Goal: Use online tool/utility: Utilize a website feature to perform a specific function

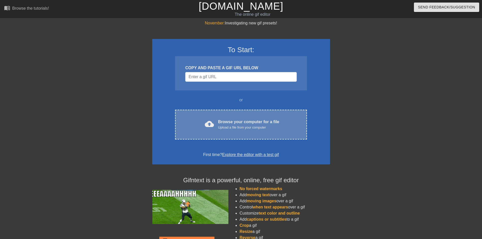
click at [246, 124] on div "Browse your computer for a file Upload a file from your computer" at bounding box center [248, 124] width 61 height 11
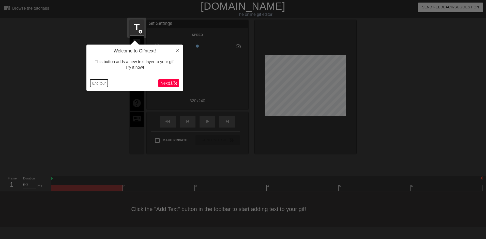
click at [97, 82] on button "End tour" at bounding box center [99, 83] width 18 height 8
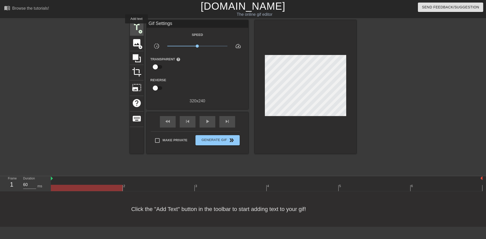
click at [137, 27] on span "title" at bounding box center [137, 27] width 10 height 10
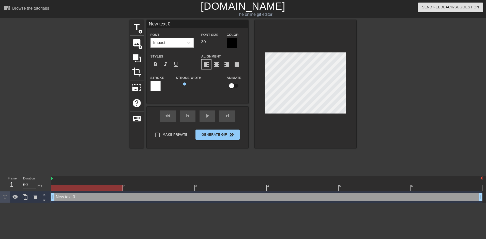
click at [218, 43] on input "30" at bounding box center [210, 42] width 18 height 8
click at [218, 43] on input "29" at bounding box center [210, 42] width 18 height 8
click at [218, 43] on input "28" at bounding box center [210, 42] width 18 height 8
click at [218, 43] on input "27" at bounding box center [210, 42] width 18 height 8
click at [218, 43] on input "26" at bounding box center [210, 42] width 18 height 8
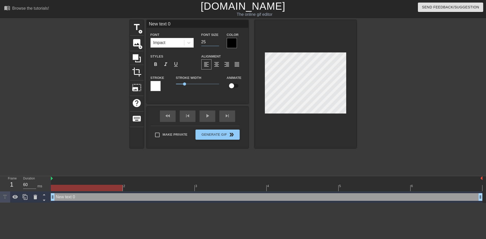
click at [218, 43] on input "25" at bounding box center [210, 42] width 18 height 8
click at [218, 43] on input "24" at bounding box center [210, 42] width 18 height 8
click at [218, 43] on input "23" at bounding box center [210, 42] width 18 height 8
click at [218, 43] on input "22" at bounding box center [210, 42] width 18 height 8
click at [218, 43] on input "21" at bounding box center [210, 42] width 18 height 8
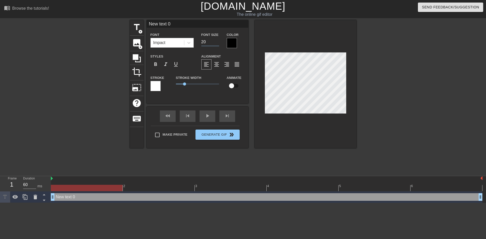
type input "20"
click at [218, 43] on input "20" at bounding box center [210, 42] width 18 height 8
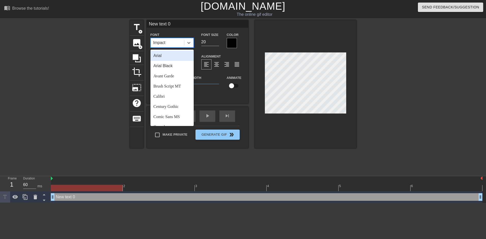
click at [177, 44] on div "Impact" at bounding box center [167, 42] width 33 height 9
click at [164, 55] on div "Arial" at bounding box center [172, 56] width 43 height 10
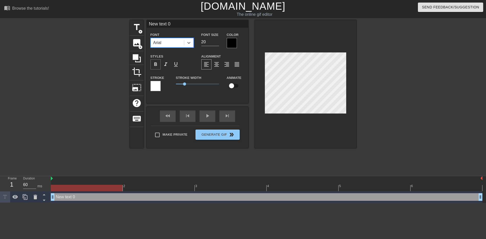
click at [155, 65] on span "format_bold" at bounding box center [156, 64] width 6 height 6
click at [227, 41] on div at bounding box center [232, 43] width 10 height 10
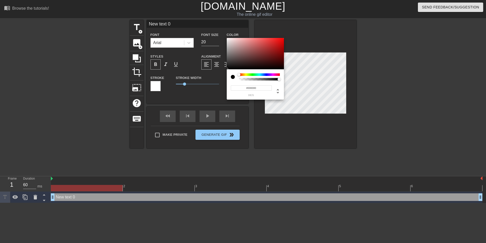
type input "#FA0505"
click at [283, 38] on div at bounding box center [255, 54] width 57 height 32
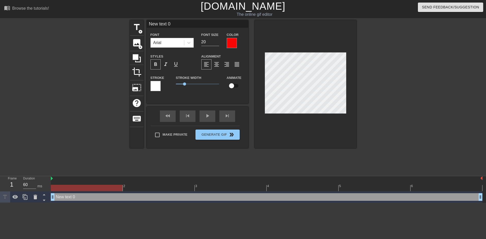
scroll to position [1, 1]
type input "H"
type textarea "H"
type input "HA"
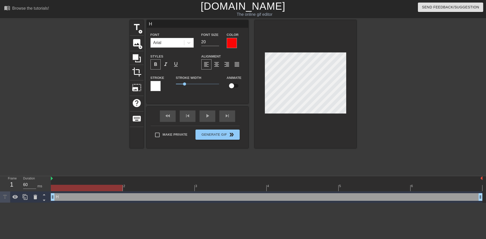
type textarea "HA"
type input "HAV"
type textarea "HAV"
type input "HAVI"
type textarea "HAVI"
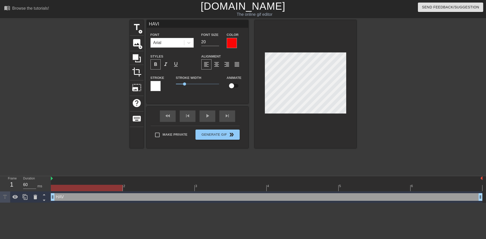
type input "HAVIN"
type textarea "HAVIN"
type input "HAVING"
type textarea "HAVING"
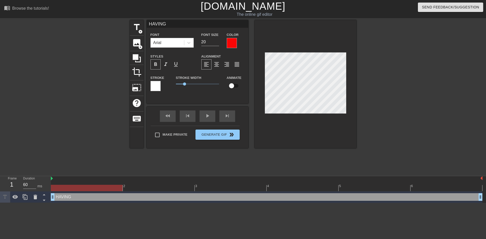
type input "HAVING"
type textarea "HAVING"
type input "HAVING O"
type textarea "HAVING O"
type input "HAVING ON"
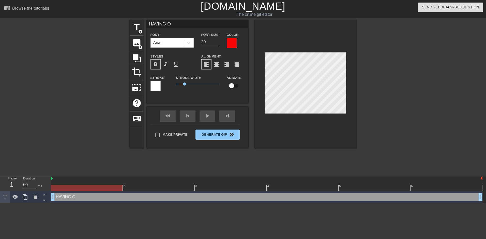
type textarea "HAVING ON"
type input "HAVING ONE"
type textarea "HAVING ONE"
type input "HAVING ONE"
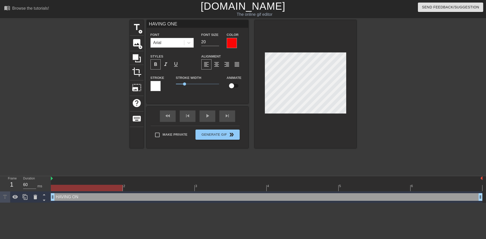
type textarea "HAVING ONE"
type input "HAVING ONE O"
type textarea "HAVING ONE O"
type input "HAVING ONE OF"
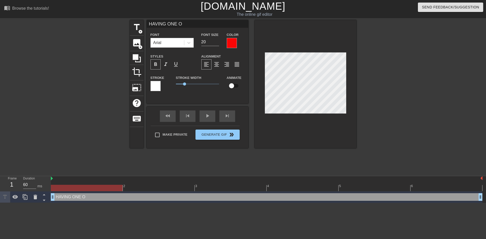
type textarea "HAVING ONE OF"
type input "HAVING ONE OF"
type textarea "HAVING ONE OF"
type input "HAVING ONE OFT"
type textarea "HAVING ONE OF T"
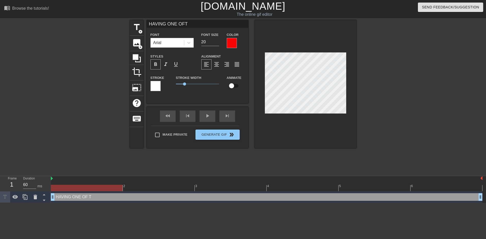
type input "HAVING ONE OFTH"
type textarea "HAVING ONE OF TH"
type input "HAVING ONE OFTHO"
type textarea "HAVING ONE OF THO"
type input "HAVING ONE OFTHOS"
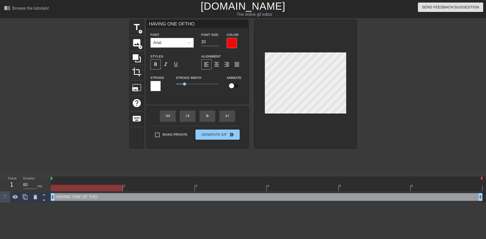
type textarea "HAVING ONE OF [PERSON_NAME]"
type input "HAVING ONE OFTHOSE"
type textarea "HAVING ONE OF THOSE"
type input "HAVING ONE OFTHOSE"
type textarea "HAVING ONE OF THOSE"
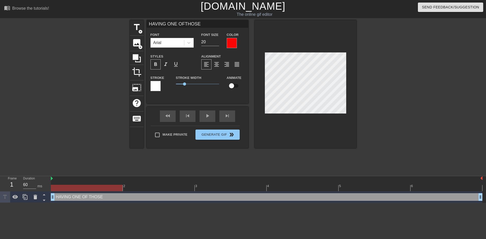
scroll to position [1, 1]
type input "HAVING ONE OFTHOSE D"
type textarea "HAVING ONE OF THOSE D"
type input "HAVING ONE OFTHOSE DA"
type textarea "HAVING ONE OF THOSE DA"
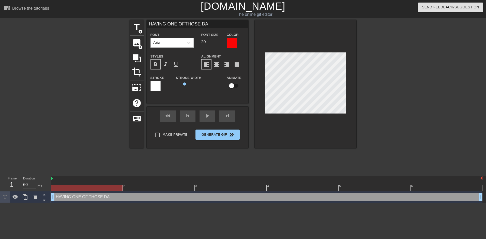
type input "HAVING ONE OFTHOSE DAY"
type textarea "HAVING ONE OF THOSE DAY"
type input "HAVING ONE OFTHOSE DAYS"
type textarea "HAVING ONE OF THOSE DAYS"
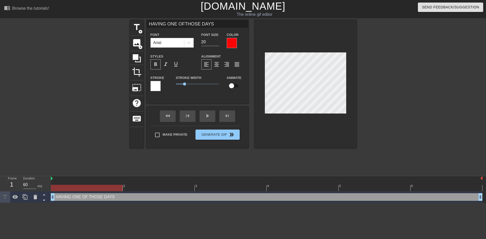
type input "HAVING ONE OFTHOSE DAYS"
type textarea "HAVING ONE OF THOSE DAYS"
type input "HAVING ONE OFTHOSE DAYS T"
type textarea "HAVING ONE OF THOSE DAYS T"
type input "HAVING ONE OFTHOSE DAYS TH"
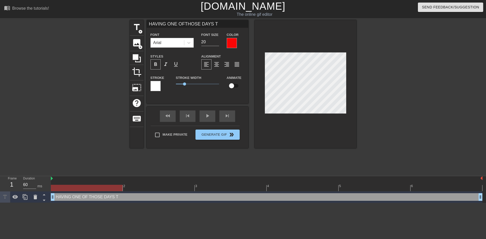
type textarea "HAVING ONE OF THOSE DAYS TH"
type input "HAVING ONE OFTHOSE DAYS THA"
type textarea "HAVING ONE OF THOSE DAYS THA"
type input "HAVING ONE OFTHOSE DAYS THAT"
type textarea "HAVING ONE OF THOSE DAYS THAT"
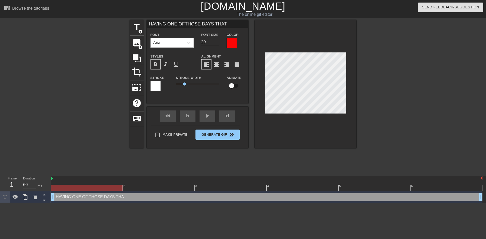
scroll to position [1, 2]
type input "HAVING ONE OFTHOSE DAYS THAT"
type textarea "HAVING ONE OF THOSE DAYS THAT"
type input "HAVING ONE OFTHOSE DAYS THATA"
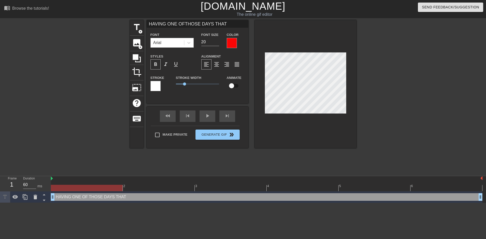
type textarea "HAVING ONE OF THOSE DAYS THAT A"
type input "HAVING ONE OFTHOSE DAYS [PERSON_NAME]"
type textarea "HAVING ONE OF THOSE DAYS THAT AL"
type input "HAVING ONE OFTHOSE DAYS THATALL"
type textarea "HAVING ONE OF THOSE DAYS THAT ALL"
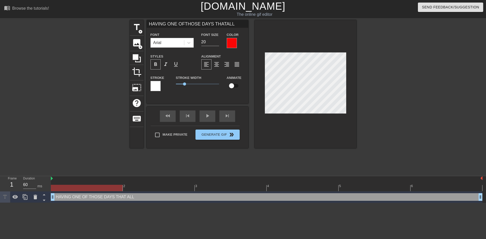
type input "HAVING ONE OFTHOSE DAYS THATALL"
type textarea "HAVING ONE OF THOSE DAYS THAT ALL"
type input "HAVING ONE OFTHOSE DAYS THATALL I"
type textarea "HAVING ONE OF THOSE DAYS THAT ALL I"
type input "HAVING ONE OFTHOSE DAYS THATALL I"
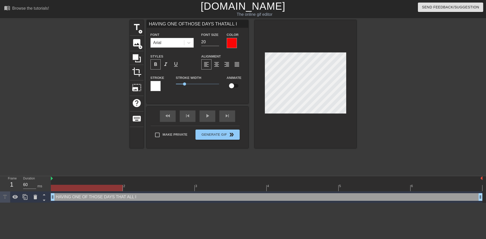
type textarea "HAVING ONE OF THOSE DAYS THAT ALL I"
type input "HAVING ONE OFTHOSE DAYS THATALL I W"
type textarea "HAVING ONE OF THOSE DAYS THAT ALL I W"
type input "HAVING ONE OFTHOSE DAYS THATALL I [GEOGRAPHIC_DATA]"
type textarea "HAVING ONE OF THOSE DAYS THAT ALL I [GEOGRAPHIC_DATA]"
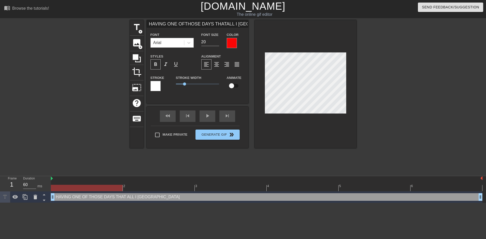
type input "HAVING ONE OFTHOSE DAYS THATALL I WAN"
type textarea "HAVING ONE OF THOSE DAYS THAT ALL I WAN"
type input "HAVING ONE OFTHOSE DAYS THATALL I WANT"
type textarea "HAVING ONE OF THOSE DAYS THAT ALL I WANT"
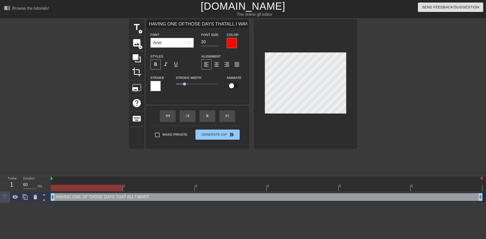
type input "HAVING ONE OFTHOSE DAYS THATALL I WANT"
type textarea "HAVING ONE OF THOSE DAYS THAT ALL I WANT"
type input "HAVING ONE OFTHOSE DAYS THATALL I WANTT"
type textarea "HAVING ONE OF THOSE DAYS THAT ALL I WANT T"
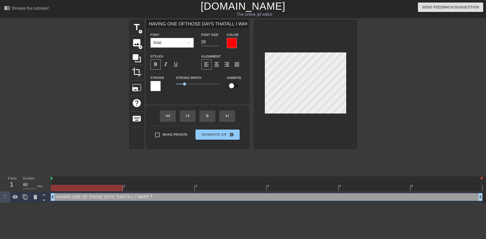
type input "HAVING ONE OFTHOSE DAYS THATALL I WANTTO"
type textarea "HAVING ONE OF THOSE DAYS THAT ALL I WANT TO"
type input "HAVING ONE OFTHOSE DAYS THATALL I WANTTOD"
type textarea "HAVING ONE OF THOSE DAYS THAT ALL I WANT [PERSON_NAME]"
type input "HAVING ONE OFTHOSE DAYS THATALL I WANTTODO"
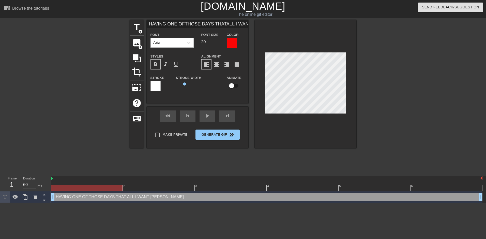
type textarea "HAVING ONE OF THOSE DAYS THAT ALL I WANT TODO"
type input "HAVING ONE OFTHOSE DAYS THATALL I WANTTOD"
type textarea "HAVING ONE OF THOSE DAYS THAT ALL I WANT [PERSON_NAME]"
type input "HAVING ONE OFTHOSE DAYS THATALL I WANTTO"
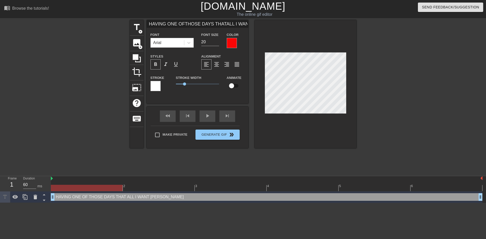
type textarea "HAVING ONE OF THOSE DAYS THAT ALL I WANT TO"
type input "HAVING ONE OFTHOSE DAYS THATALL I WANTTO"
type textarea "HAVING ONE OF THOSE DAYS THAT ALL I WANT TO"
type input "HAVING ONE OFTHOSE DAYS THATALL I WANTTO D"
type textarea "HAVING ONE OF THOSE DAYS THAT ALL I WANT TO D"
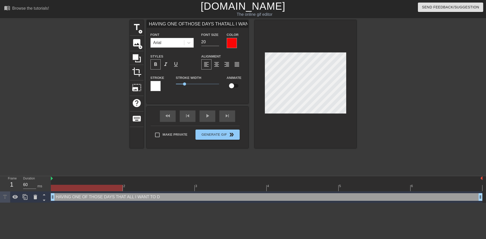
type input "HAVING ONE OFTHOSE DAYS THATALL I WANTTO DO"
type textarea "HAVING ONE OF THOSE DAYS THAT ALL I WANT TO DO"
type input "HAVING ONE OFTHOSE DAYS THATALL I WANTTO DO"
type textarea "HAVING ONE OF THOSE DAYS THAT ALL I WANT TO DO"
type input "HAVING ONE OFTHOSE DAYS THATALL I WANTTO DO I"
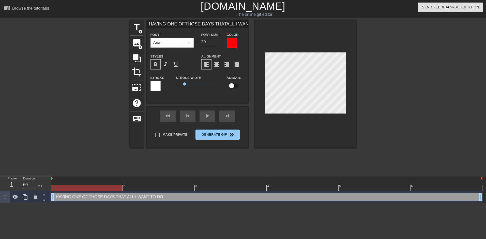
type textarea "HAVING ONE OF THOSE DAYS THAT ALL I WANT TO DO I"
type input "HAVING ONE OFTHOSE DAYS THATALL I WANTTO DO IS"
type textarea "HAVING ONE OF THOSE DAYS THAT ALL I WANT TO DO IS"
type input "HAVING ONE OFTHOSE DAYS THATALL I WANTTO DO IS"
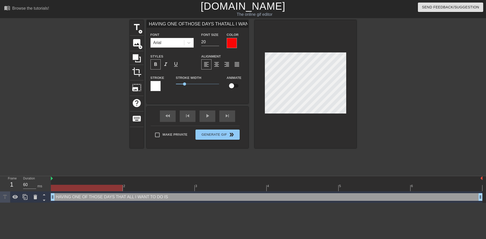
type textarea "HAVING ONE OF THOSE DAYS THAT ALL I WANT TO DO IS"
type input "HAVING ONE OFTHOSE DAYS THATALL I WANTTO DO ISP"
type textarea "HAVING ONE OF THOSE DAYS THAT ALL I WANT TO DO IS P"
type input "HAVING ONE OFTHOSE DAYS THATALL I WANTTO DO ISPL"
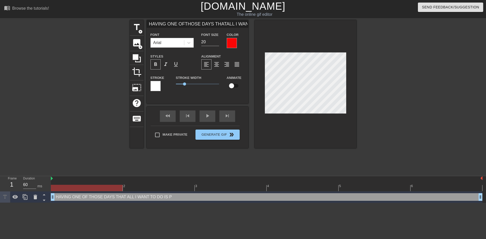
type textarea "HAVING ONE OF THOSE DAYS THAT ALL I WANT TO DO IS PL"
type input "HAVING ONE OFTHOSE DAYS THATALL I WANTTO DO ISPLA"
type textarea "HAVING ONE OF THOSE DAYS THAT ALL I WANT TO DO IS PLA"
type input "HAVING ONE OFTHOSE DAYS THATALL I WANTTO DO ISPLAY"
type textarea "HAVING ONE OF THOSE DAYS THAT ALL I WANT TO DO IS PLAY"
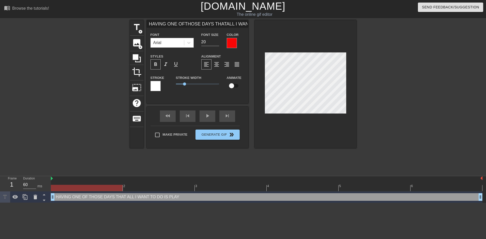
type input "HAVING ONE OFTHOSE DAYS THATALL I WANTTO DO ISPLAY"
type textarea "HAVING ONE OF THOSE DAYS THAT ALL I WANT TO DO IS PLAY"
type input "HAVING ONE OFTHOSE DAYS THATALL I WANTTO DO ISPLAY W"
type textarea "HAVING ONE OF THOSE DAYS THAT ALL I WANT TO DO IS PLAY W"
type input "HAVING ONE OFTHOSE DAYS THATALL I WANTTO DO ISPLAY WI"
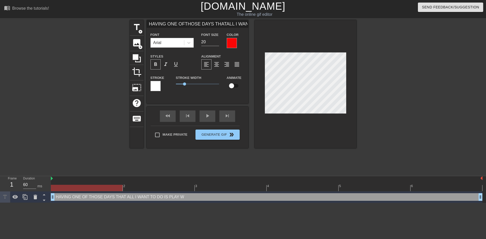
type textarea "HAVING ONE OF THOSE DAYS THAT ALL I WANT TO DO IS PLAY WI"
type input "HAVING ONE OFTHOSE DAYS THATALL I WANTTO DO ISPLAY WIT"
type textarea "HAVING ONE OF THOSE DAYS THAT ALL I WANT TO DO IS PLAY WIT"
type input "HAVING ONE OFTHOSE DAYS THATALL I WANTTO DO ISPLAY WITH"
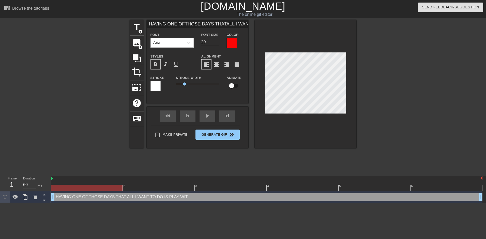
type textarea "HAVING ONE OF THOSE DAYS THAT ALL I WANT TO DO IS PLAY WITH"
type input "HAVING ONE OFTHOSE DAYS THATALL I WANTTO DO ISPLAY WITH"
type textarea "HAVING ONE OF THOSE DAYS THAT ALL I WANT TO DO IS PLAY WITH"
type input "HAVING ONE OFTHOSE DAYS THATALL I WANTTO DO ISPLAY WITHM"
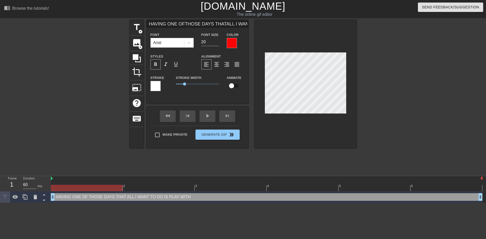
type textarea "HAVING ONE OF THOSE DAYS THAT ALL I WANT TO DO IS PLAY WITH M"
type input "HAVING ONE OFTHOSE DAYS THATALL I WANTTO DO ISPLAY WITHMY"
type textarea "HAVING ONE OF THOSE DAYS THAT ALL I WANT TO DO IS PLAY WITH MY"
type input "HAVING ONE OFTHOSE DAYS THATALL I WANTTO DO ISPLAY WITHMY"
type textarea "HAVING ONE OF THOSE DAYS THAT ALL I WANT TO DO IS PLAY WITH MY"
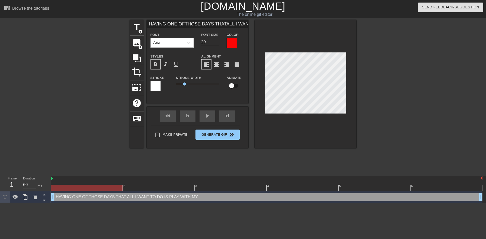
type input "HAVING ONE OFTHOSE DAYS THATALL I WANTTO DO ISPLAY WITHMY P"
type textarea "HAVING ONE OF THOSE DAYS THAT ALL I WANT TO DO IS PLAY WITH MY P"
type input "HAVING ONE OFTHOSE DAYS THATALL I WANTTO DO ISPLAY WITHMY PE"
type textarea "HAVING ONE OF THOSE DAYS THAT ALL I WANT TO DO IS PLAY WITH MY PE"
type input "HAVING ONE OFTHOSE DAYS THATALL I WANTTO DO ISPLAY WITHMY PEN"
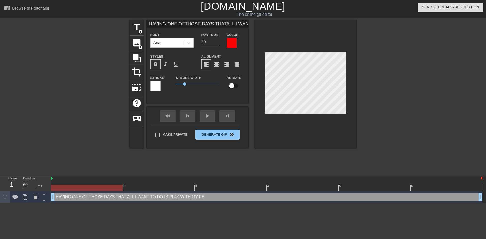
type textarea "HAVING ONE OF THOSE DAYS THAT ALL I WANT TO DO IS PLAY WITH MY PEN"
type input "HAVING ONE OFTHOSE DAYS THATALL I WANTTO DO ISPLAY WITHMY PENI"
type textarea "HAVING ONE OF THOSE DAYS THAT ALL I WANT TO DO IS PLAY WITH MY PENI"
type input "HAVING ONE OFTHOSE DAYS THATALL I WANTTO DO ISPLAY WITHMY PENIS"
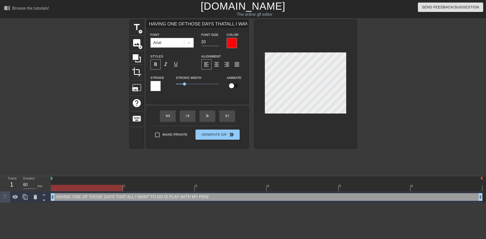
type textarea "HAVING ONE OF THOSE DAYS THAT ALL I WANT TO DO IS PLAY WITH MY PENIS"
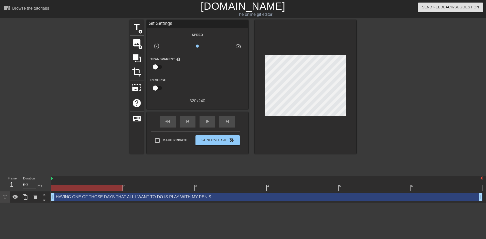
click at [382, 79] on div at bounding box center [401, 96] width 76 height 153
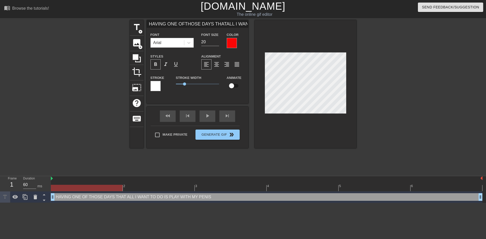
scroll to position [1, 1]
type input "HAVING ONE OFTHOSE DAYS THATALL I WANTTO DO ISPLAY WITHMY PENIS"
type textarea "HAVING ONE OF THOSE DAYS THAT ALL I WANT TO DO IS PLAY WITH MY PENIS"
type input "HAVING ONE OFTHOSE DAYS THATALL I WANTTO DO ISPLAY WITHMY PENIS"
type textarea "HAVING ONE OFTHOSE DAYS THAT ALL I WANT TO DO IS PLAY WITH MY PENIS"
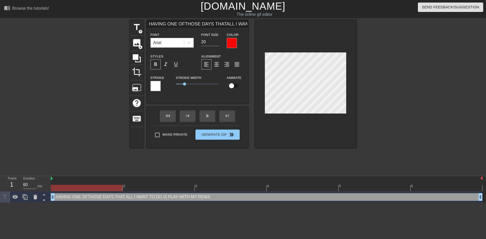
scroll to position [1, 3]
type input "HAVING ONE OFTHOSE DAYS THATALL I WANTTO DO ISPLAY WITHMY PENIS"
type textarea "HAVING ONE OFTHOSE DAYS THAT ALL I WANT TO DO IS PLAY WITH MY PENIS"
type input "HAVING ONE OFTHOSE DAYS THATALL I WANTTO DO ISPLAY WITHMY PENIS"
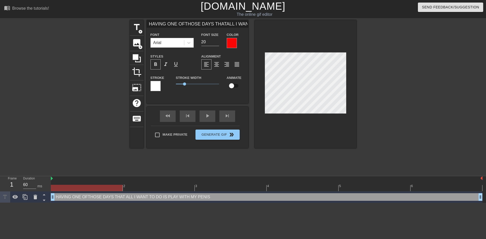
type textarea "HAVING ONE OFTHOSE DAYS THATALL I WANT TO DO IS PLAY WITH MY PENIS"
type input "HAVING ONE OFTHOSE DAYS THAT ALL I WANTTO DO ISPLAY WITHMY PENIS"
type textarea "HAVING ONE OFTHOSE DAYS THAT ALL I WANT TO DO IS PLAY WITH MY PENIS"
type input "HAVING ONE OFTHOSE DAYS THAT ALL I WANTTO DO ISPLAY WITHMY PENIS"
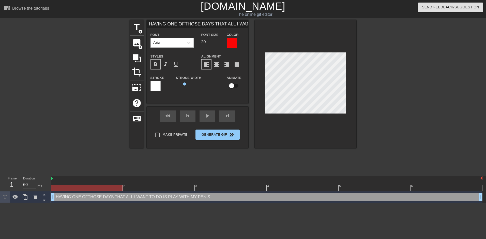
scroll to position [2, 1]
type textarea "HAVING ONE OFTHOSE DAYS THAT ALL I WANT TO DO IS PLAY WITH MY PENIS"
type input "HAVING ONE OFTHOSE DAYS THAT ALL I WANT TO DO ISPLAY WITHMY PENIS"
type textarea "HAVING ONE OFTHOSE DAYS THAT ALL I WANT TO DO IS PLAY WITH MY PENIS"
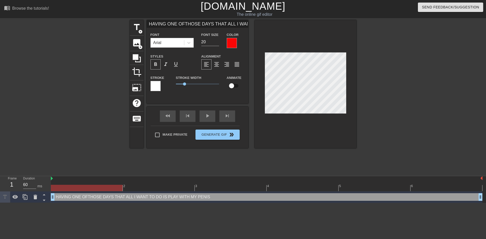
type input "HAVING ONE OFTHOSE DAYS THAT ALL I WANT TO DO ISPLAY WITHMY PENIS"
type textarea "HAVING ONE OFTHOSE DAYS THAT ALL I WANT TO DO IS PLAY WITH MY PENIS"
type input "HAVING ONE OFTHOSE DAYS THAT ALL I WANT TO DO ISPLAY WITHMY PENIS"
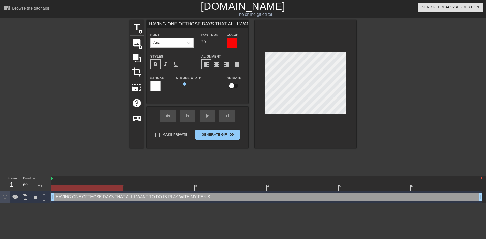
scroll to position [2, 1]
type textarea "HAVING ONE OFTHOSE DAYS THAT ALL I WANT TO DO IS PLAY WITH MY PENIS"
type input "HAVING ONE OFTHOSE DAYS THAT ALL I WANT TO DO IS PLAY WITHMY PENIS"
type textarea "HAVING ONE OFTHOSE DAYS THAT ALL I WANT TO DO IS PLAY WITH MY PENIS"
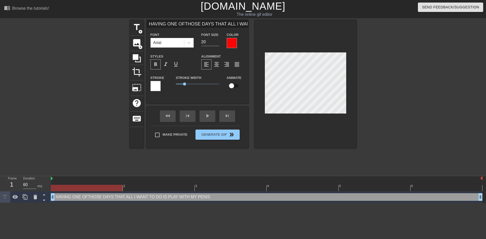
type input "HAVING ONE OFTHOSE DAYS THAT ALL I WANT TO DO IS PLAY WITHMY PENIS"
type textarea "HAVING ONE OFTHOSE DAYS THAT ALL I WANT TO DO IS PLAY WITH MY PENIS"
click at [376, 80] on div at bounding box center [401, 96] width 76 height 153
click at [386, 84] on div at bounding box center [401, 96] width 76 height 153
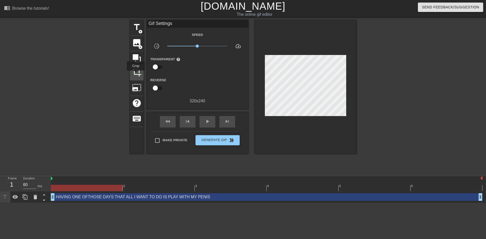
click at [136, 74] on span "crop" at bounding box center [137, 72] width 10 height 10
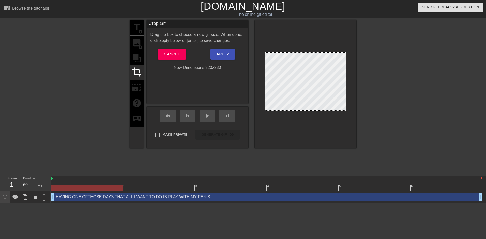
drag, startPoint x: 311, startPoint y: 113, endPoint x: 311, endPoint y: 110, distance: 2.6
click at [311, 110] on div at bounding box center [306, 110] width 80 height 3
click at [229, 53] on button "Apply" at bounding box center [223, 54] width 25 height 11
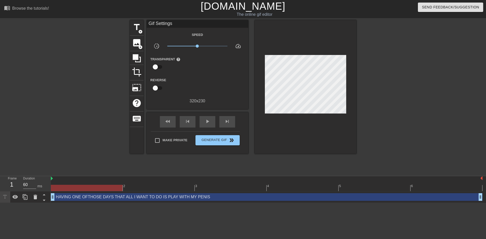
click at [401, 96] on div at bounding box center [401, 96] width 76 height 153
click at [205, 121] on span "play_arrow" at bounding box center [207, 121] width 6 height 6
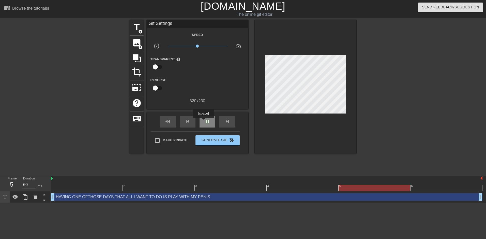
click at [204, 122] on div "pause" at bounding box center [208, 121] width 16 height 11
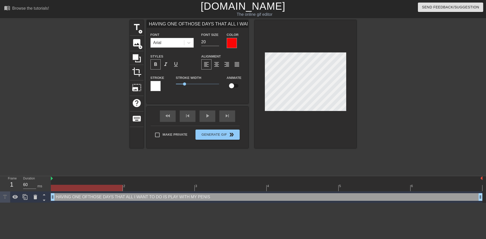
scroll to position [1, 1]
type input "HAVING ONE OF THOSE DAYS THAT ALL I WANT TO DO IS PLAY WITHMY PENIS"
type textarea "HAVING ONE OF THOSE DAYS THAT ALL I WANT TO DO IS PLAY WITH MY PENIS"
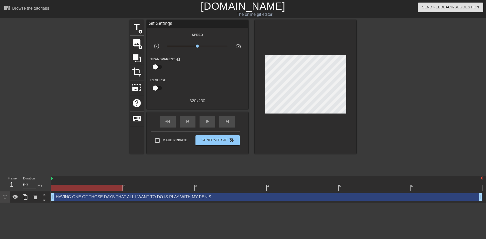
click at [417, 83] on div at bounding box center [401, 96] width 76 height 153
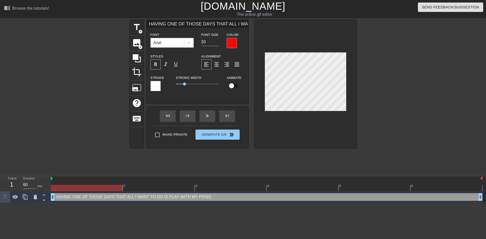
click at [384, 79] on div at bounding box center [401, 96] width 76 height 153
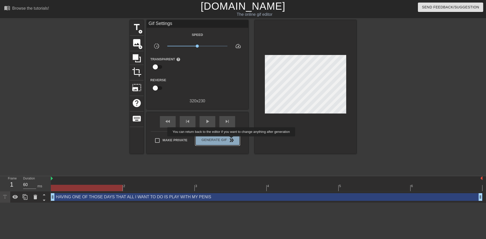
click at [232, 140] on span "double_arrow" at bounding box center [232, 140] width 6 height 6
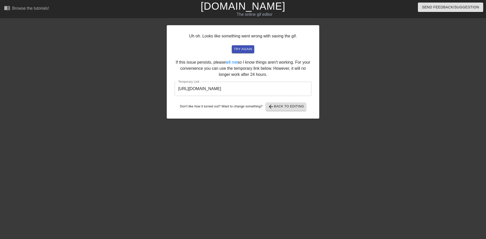
click at [273, 88] on input "[URL][DOMAIN_NAME]" at bounding box center [243, 89] width 137 height 14
